Goal: Transaction & Acquisition: Subscribe to service/newsletter

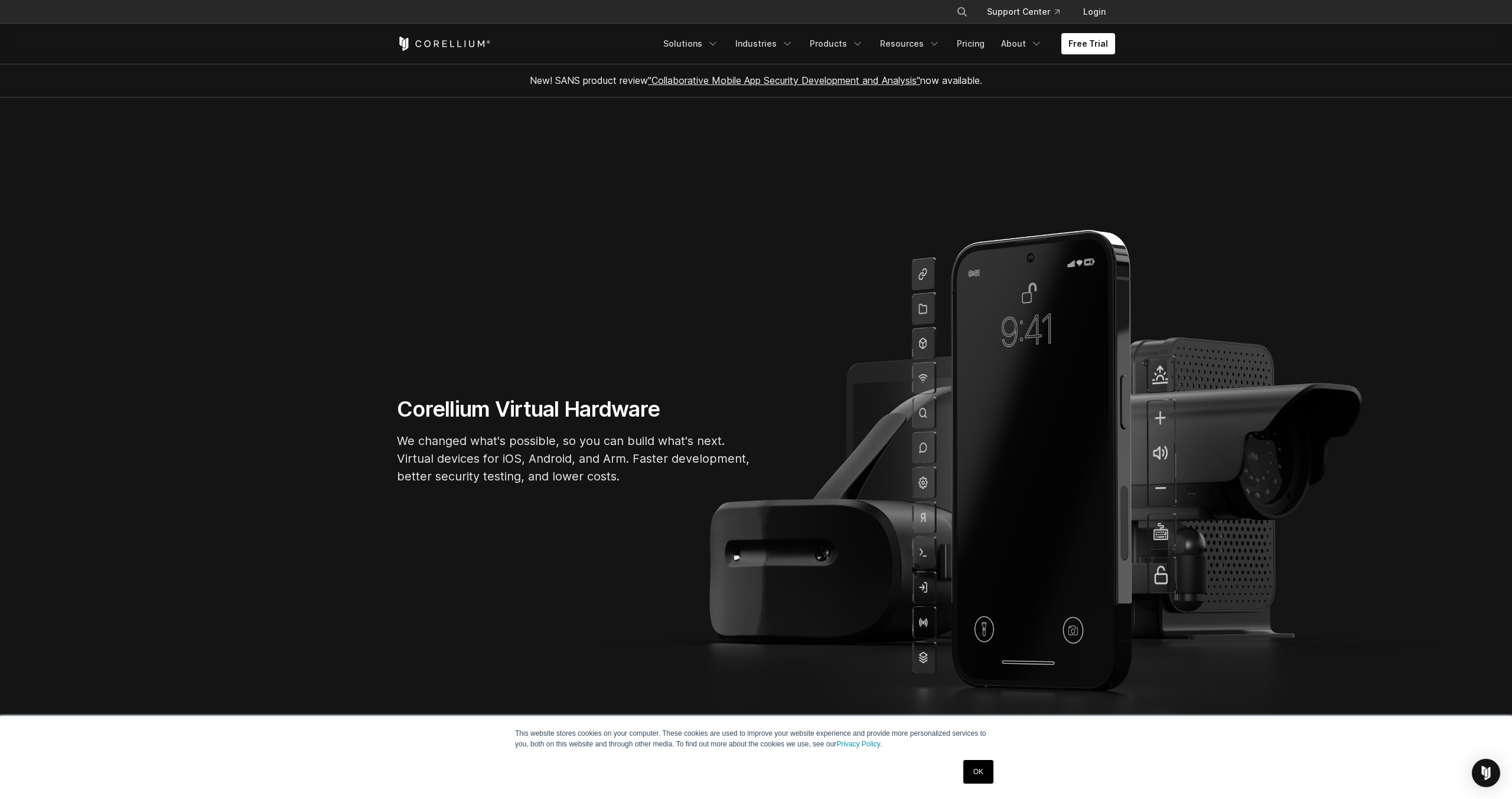
click at [448, 448] on p "We changed what's possible, so you can build what's next. Virtual devices for i…" at bounding box center [574, 458] width 355 height 53
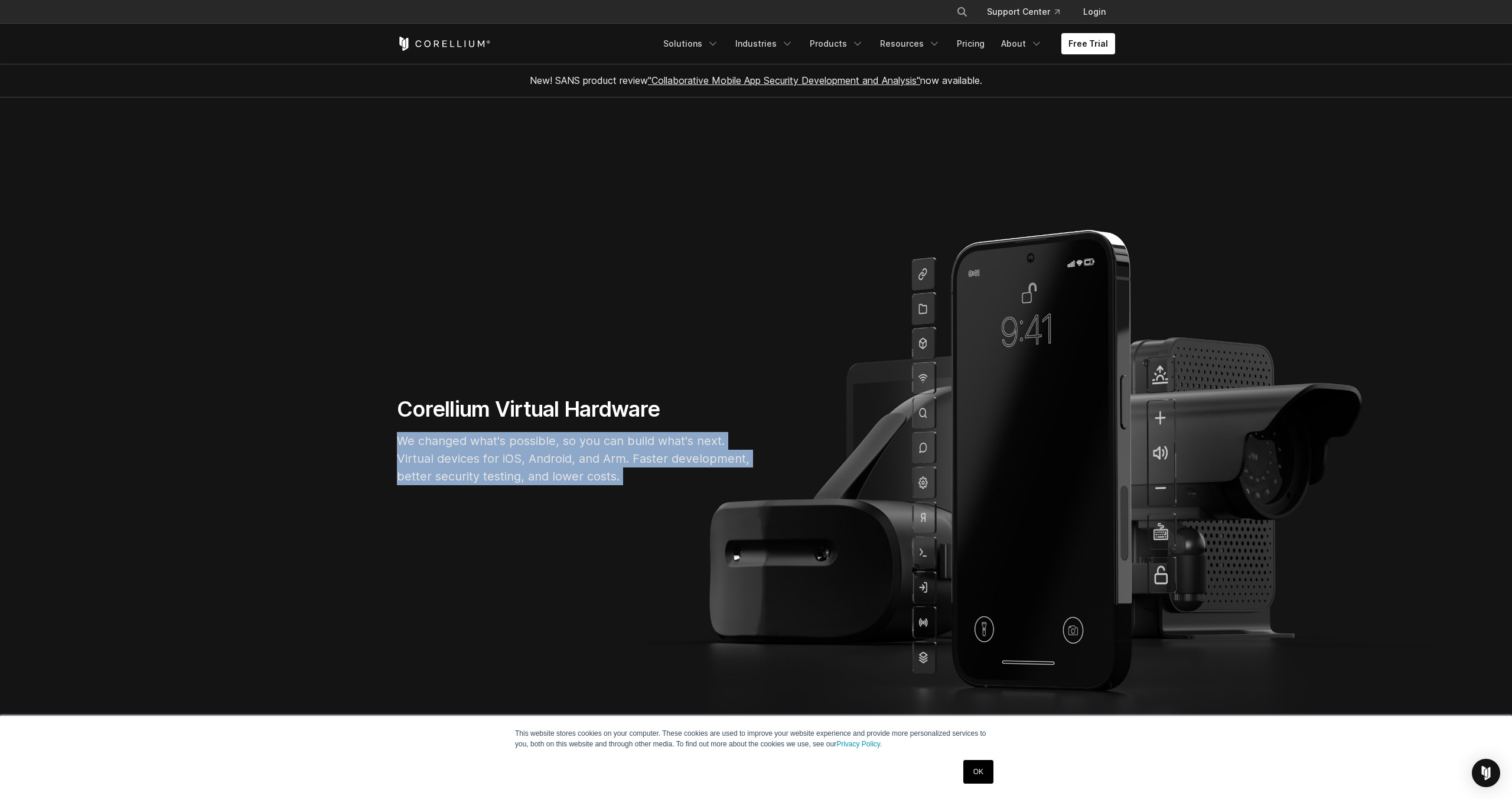
click at [448, 448] on p "We changed what's possible, so you can build what's next. Virtual devices for i…" at bounding box center [574, 458] width 355 height 53
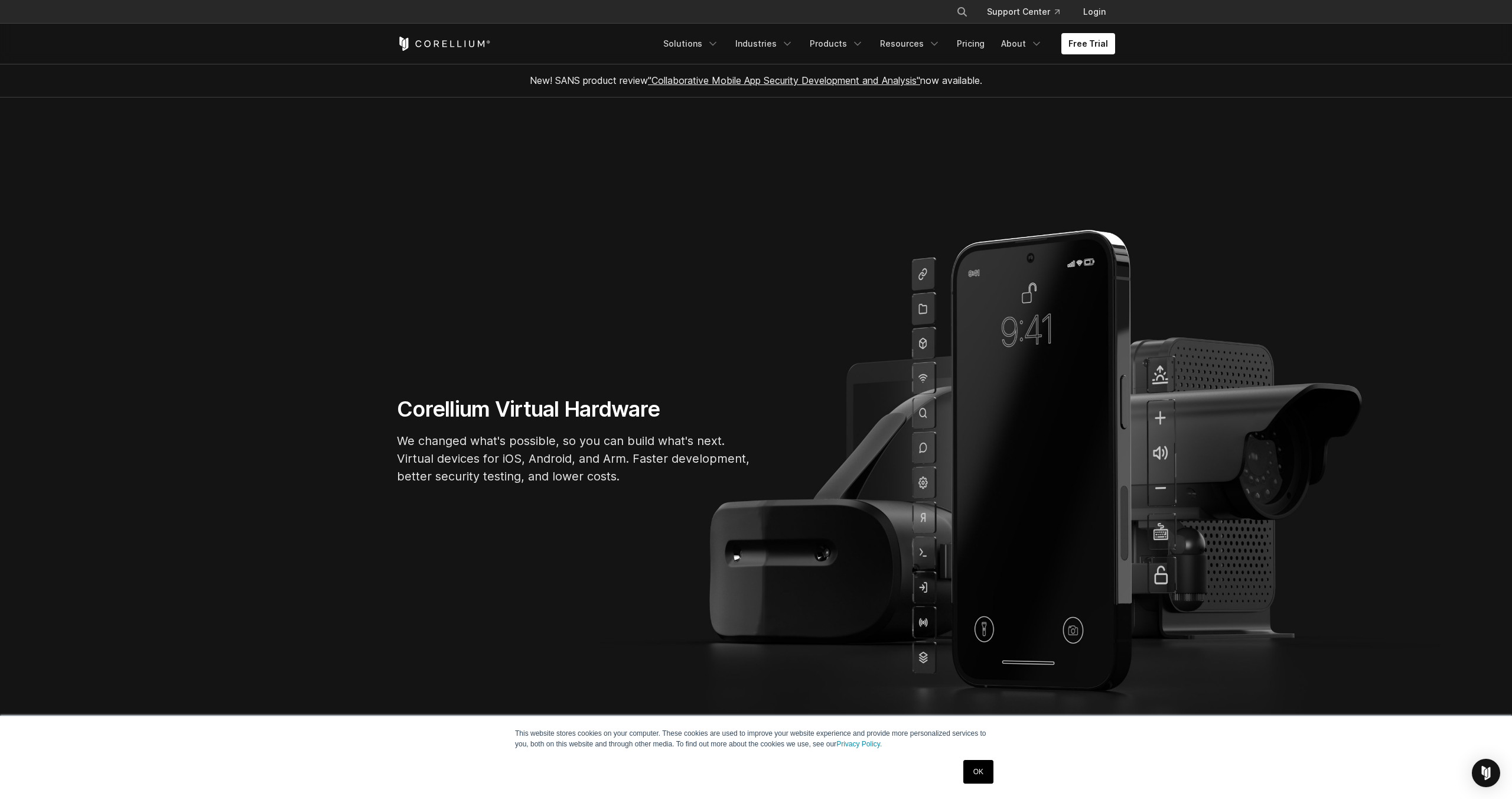
click at [444, 510] on section "Corellium Virtual Hardware We changed what's possible, so you can build what's …" at bounding box center [756, 444] width 1512 height 695
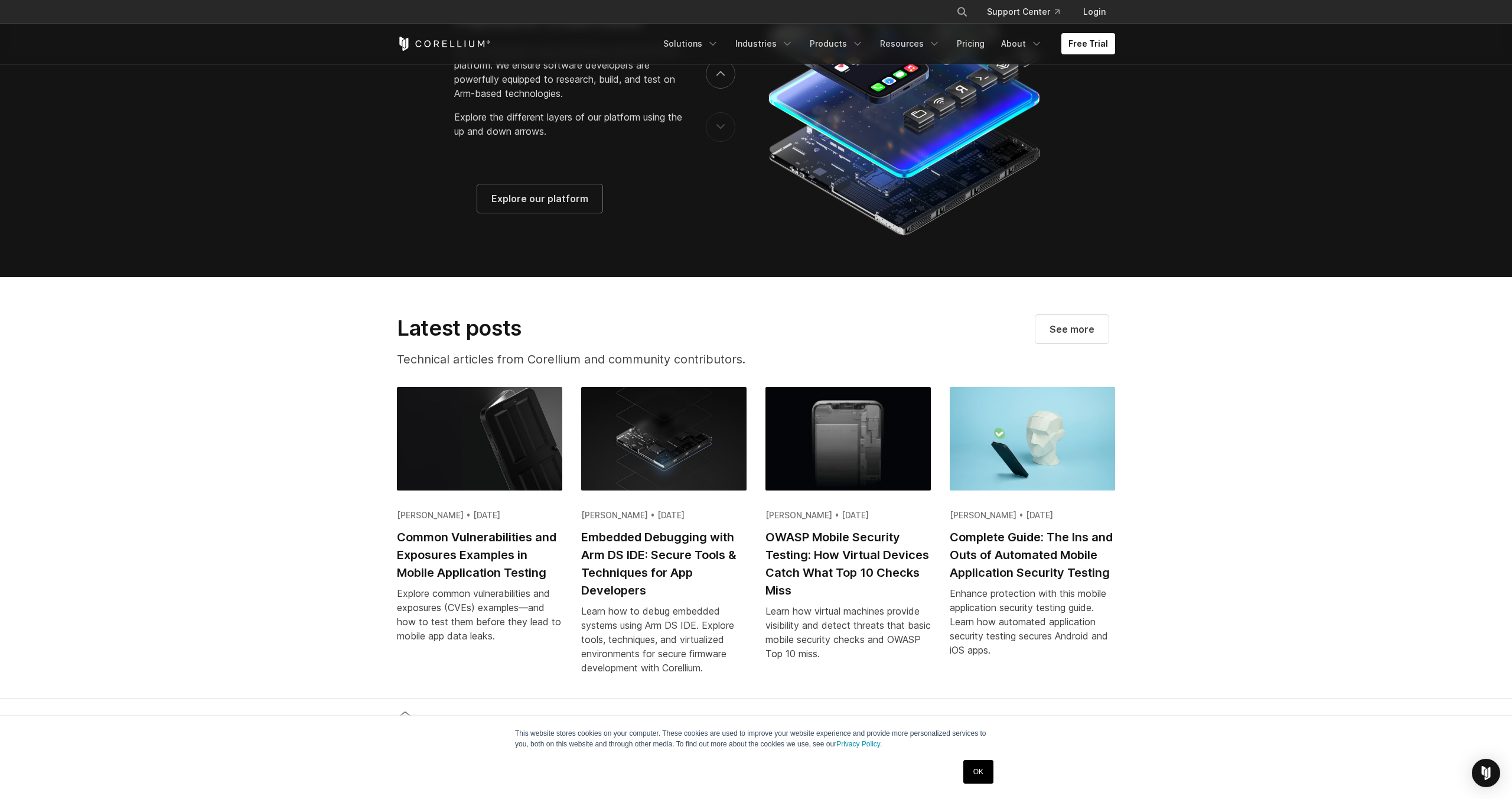
scroll to position [2742, 0]
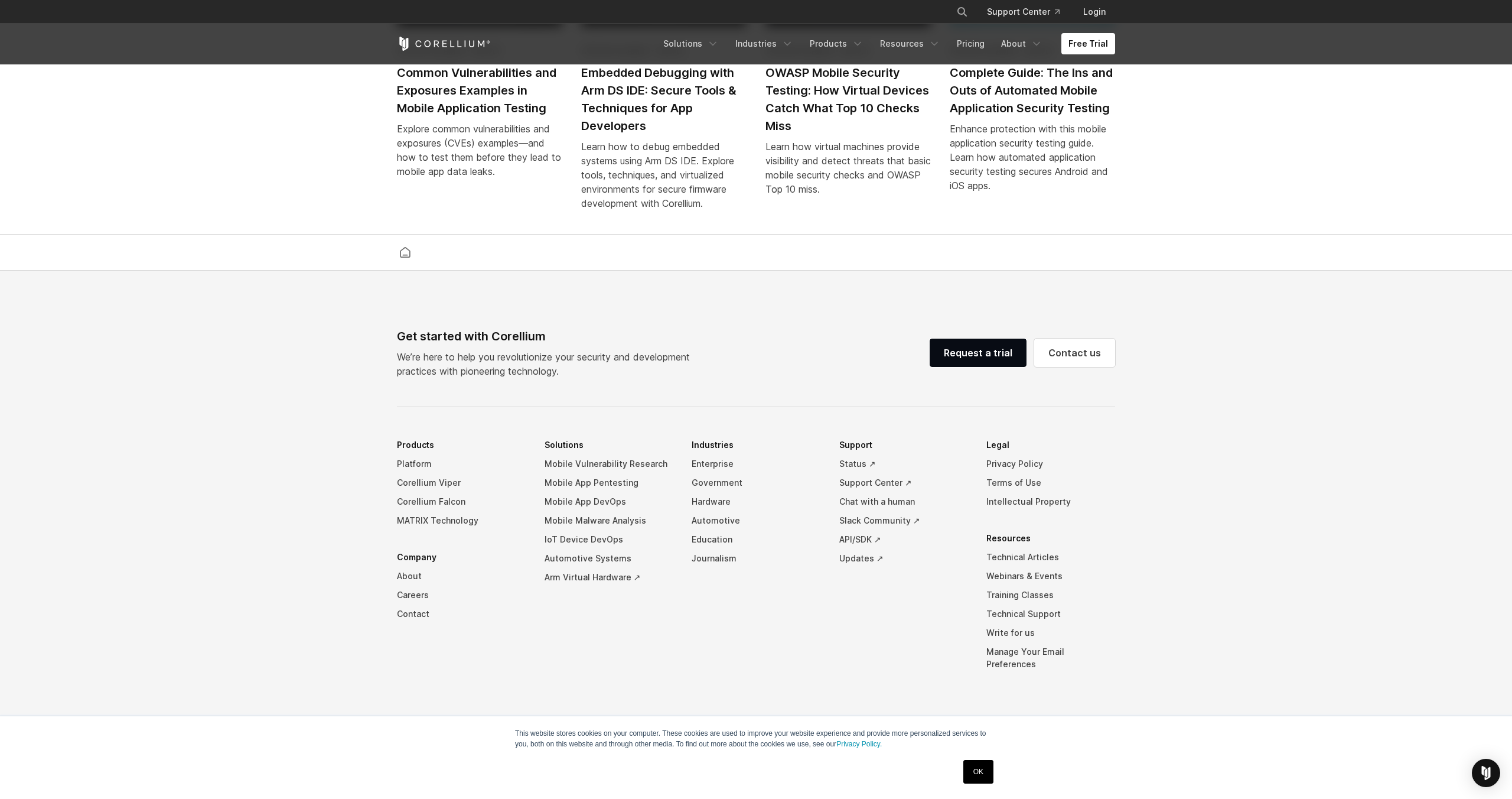
click at [495, 129] on link "[PERSON_NAME] • [DATE] Common Vulnerabilities and Exposures Examples in Mobile …" at bounding box center [480, 57] width 165 height 269
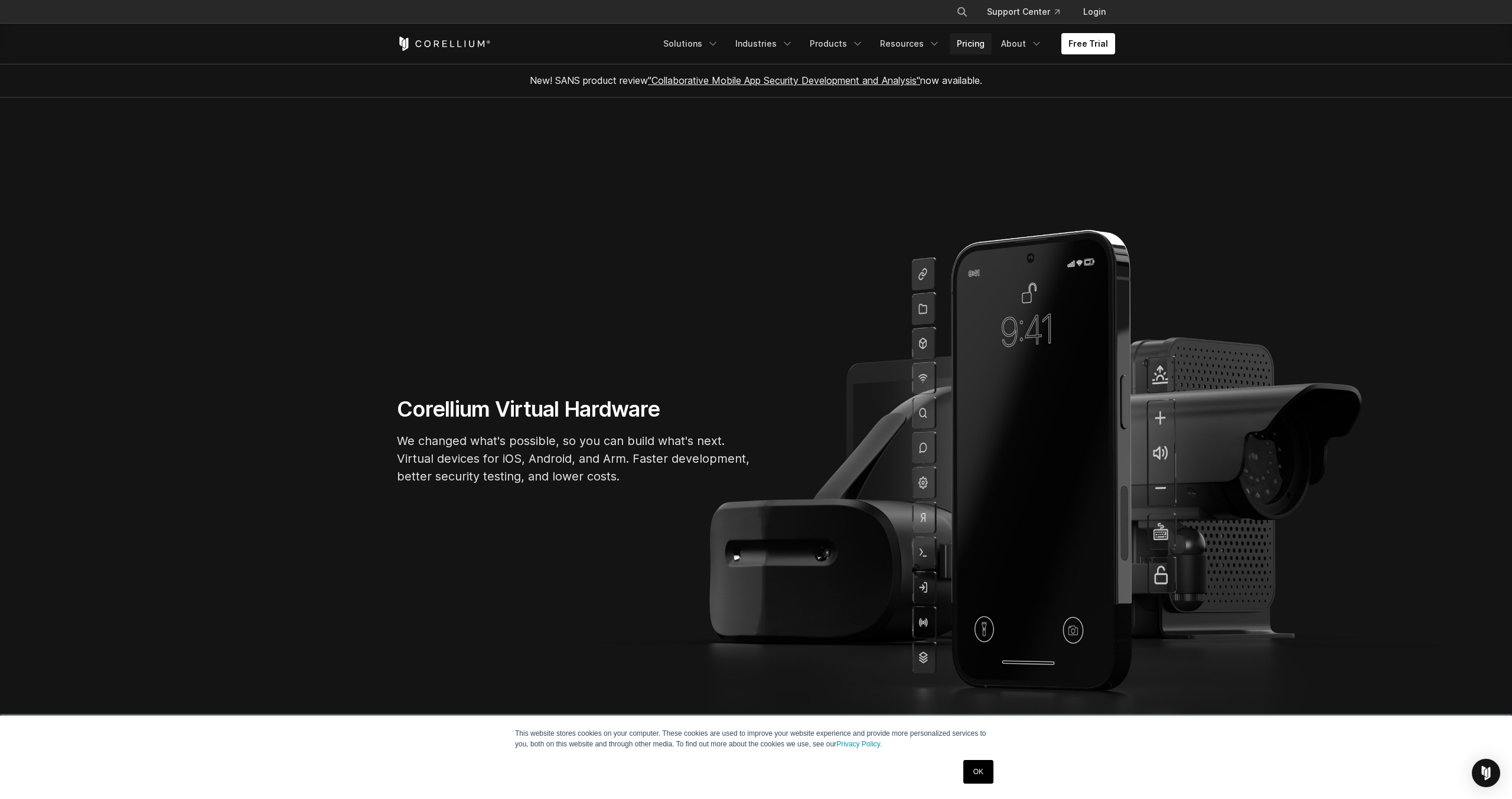
click at [966, 50] on link "Pricing" at bounding box center [970, 44] width 42 height 22
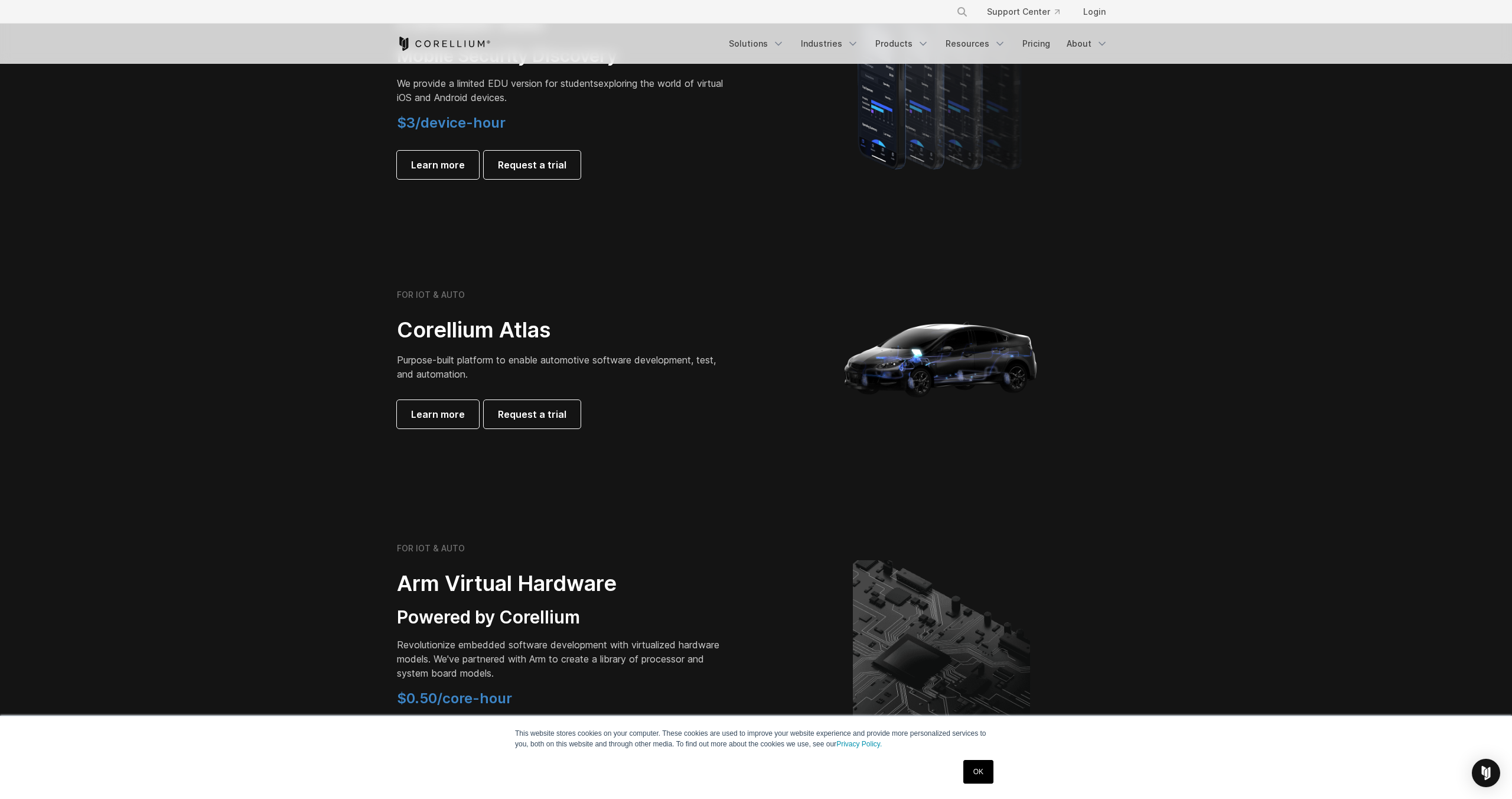
scroll to position [976, 0]
